Goal: Navigation & Orientation: Find specific page/section

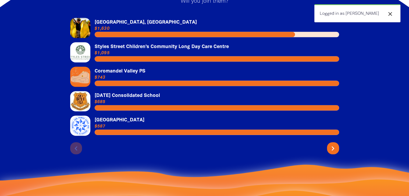
scroll to position [1186, 0]
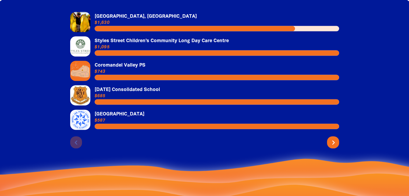
click at [332, 138] on icon "chevron_right" at bounding box center [333, 142] width 9 height 9
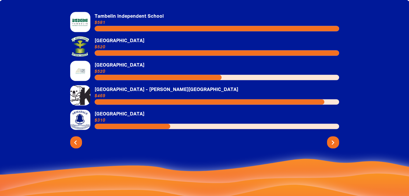
click at [70, 137] on button "chevron_left" at bounding box center [76, 143] width 12 height 12
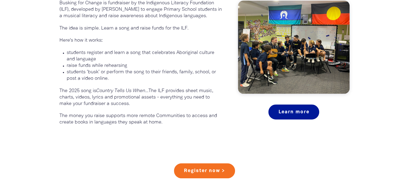
scroll to position [0, 0]
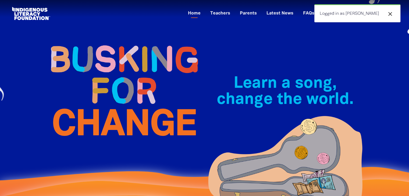
click at [391, 17] on icon "close" at bounding box center [390, 14] width 6 height 6
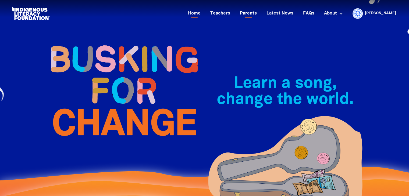
click at [259, 15] on link "Parents" at bounding box center [248, 13] width 23 height 9
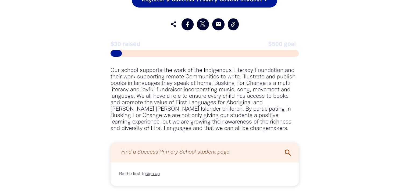
scroll to position [316, 0]
